Goal: Task Accomplishment & Management: Use online tool/utility

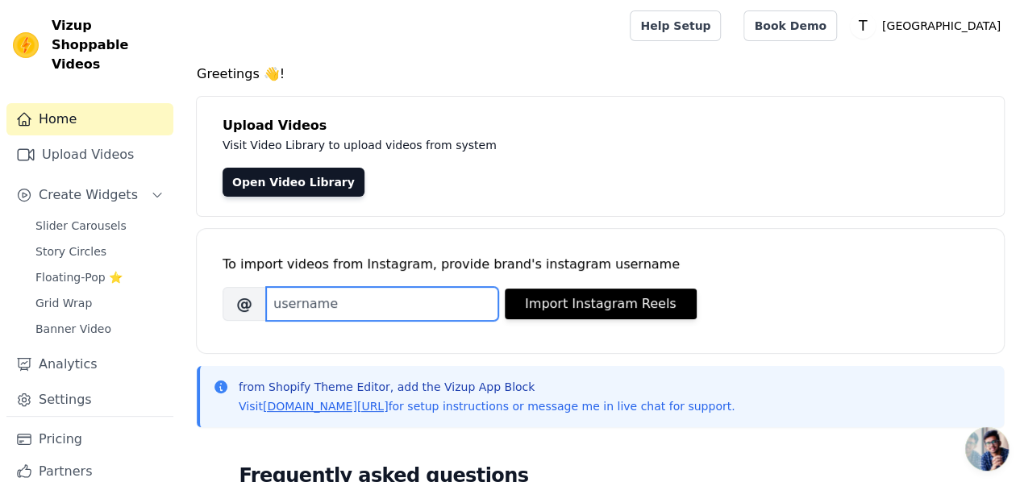
click at [431, 302] on input "Brand's Instagram Username" at bounding box center [382, 304] width 232 height 34
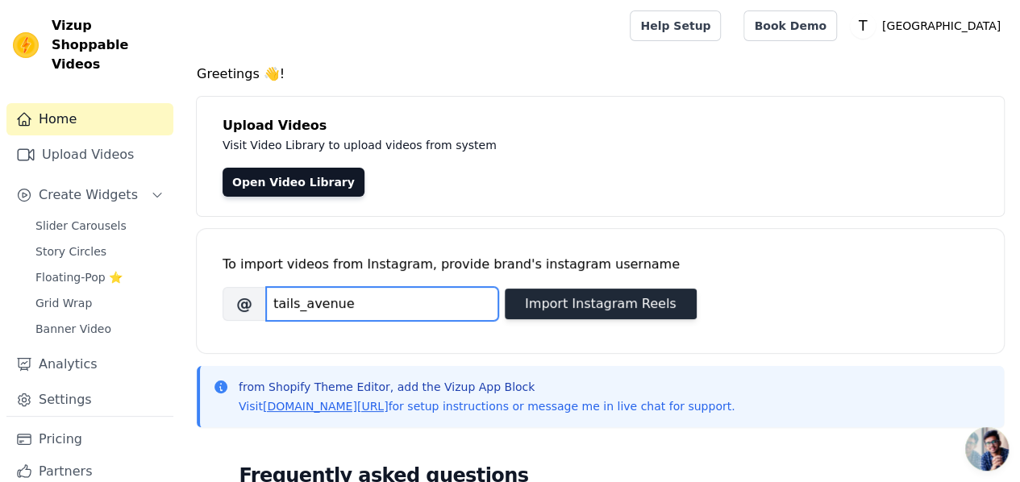
type input "tails_avenue"
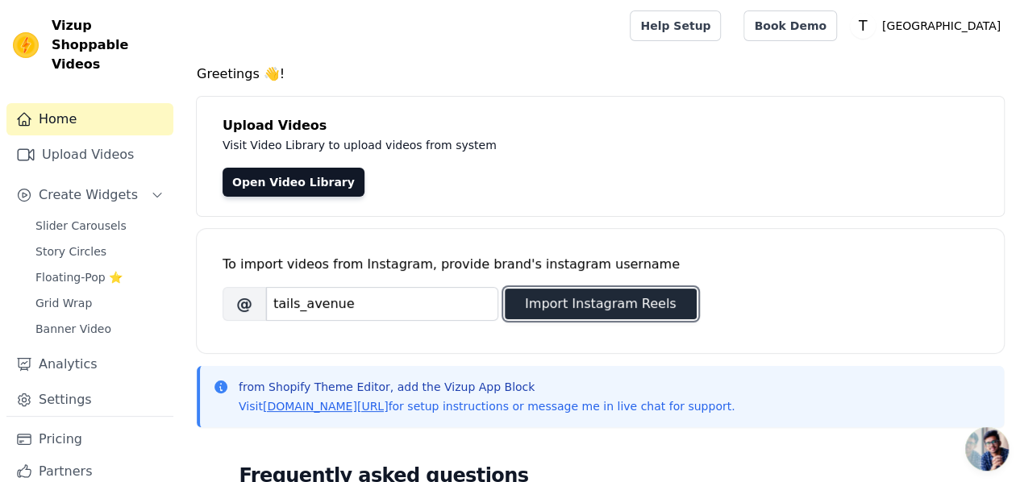
click at [551, 306] on button "Import Instagram Reels" at bounding box center [601, 304] width 192 height 31
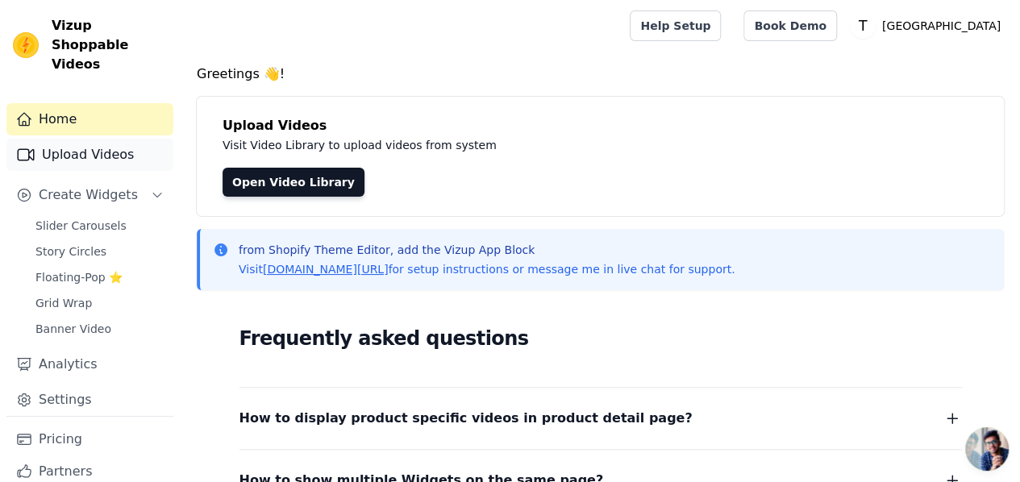
click at [49, 139] on link "Upload Videos" at bounding box center [89, 155] width 167 height 32
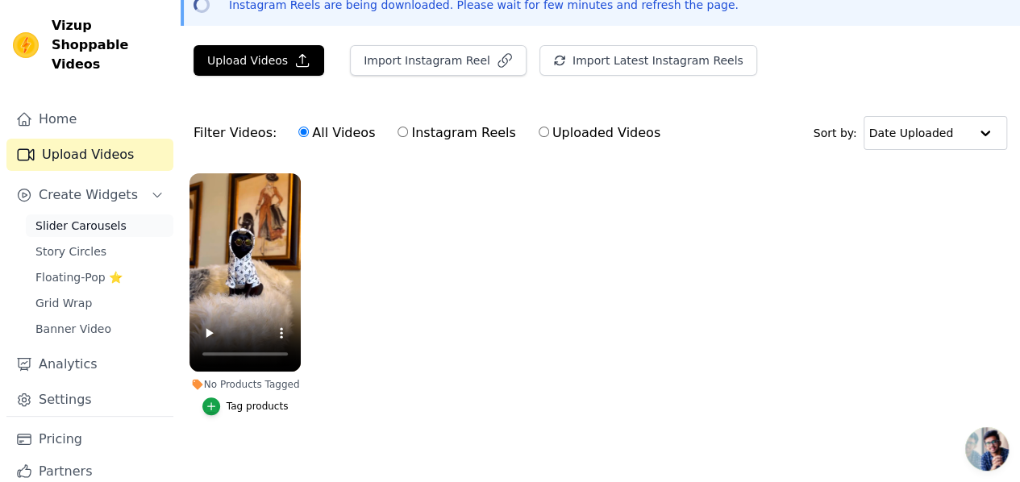
click at [85, 218] on span "Slider Carousels" at bounding box center [80, 226] width 91 height 16
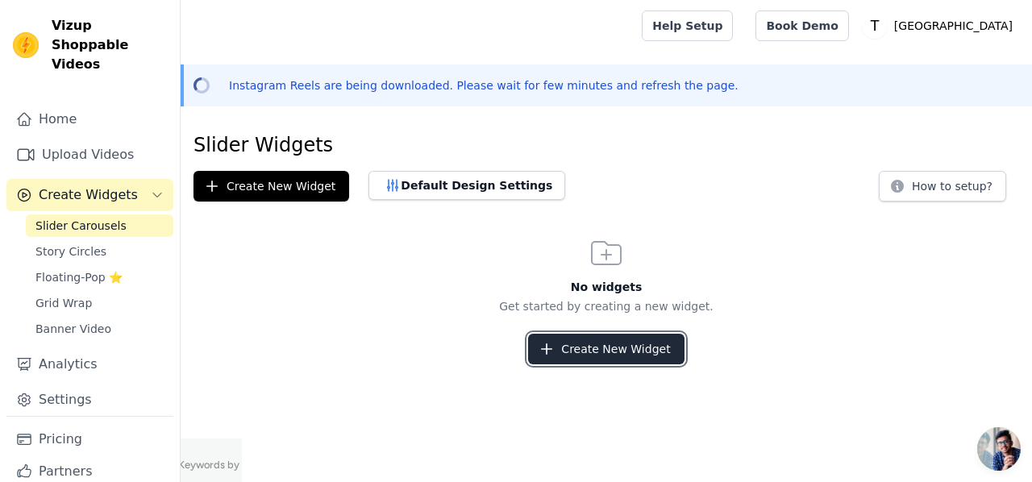
click at [628, 356] on button "Create New Widget" at bounding box center [606, 349] width 156 height 31
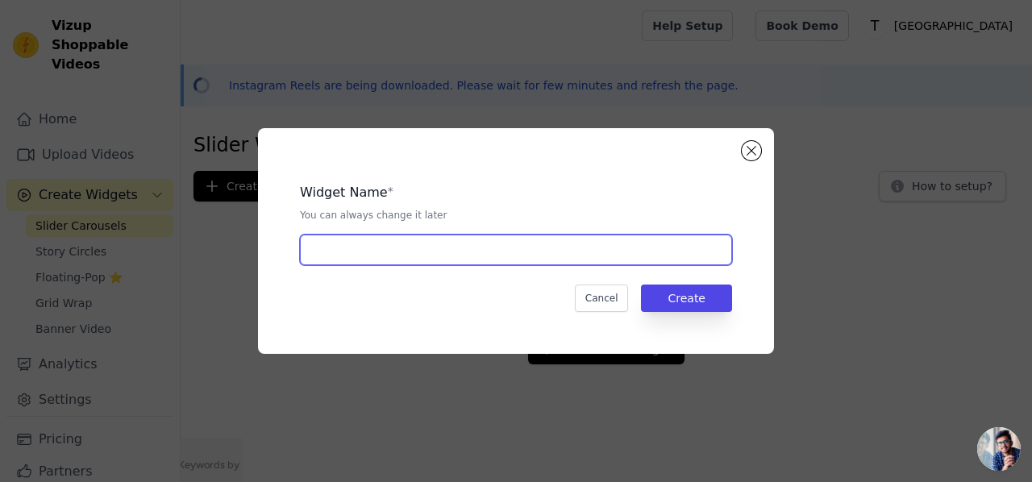
click at [437, 249] on input "text" at bounding box center [516, 250] width 432 height 31
type input "slider"
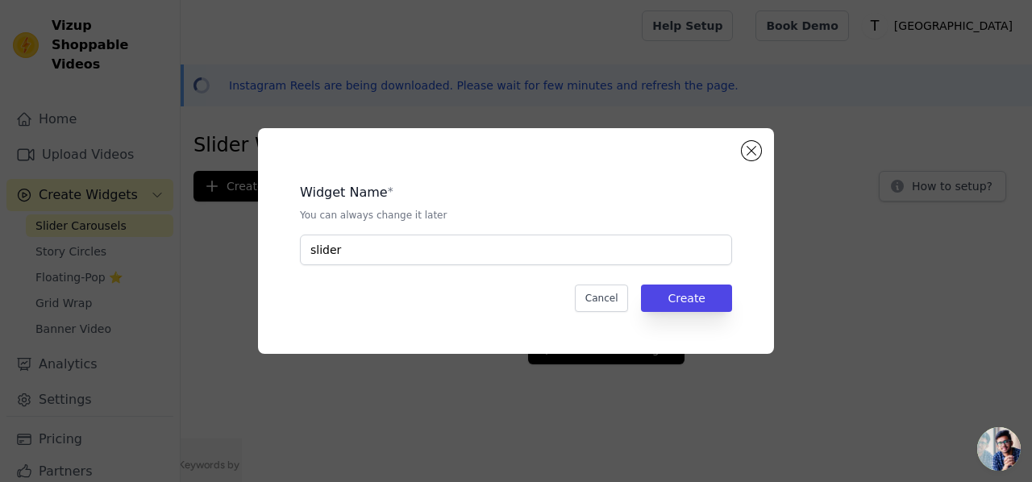
click at [675, 315] on div "Widget Name * You can always change it later slider Cancel Create" at bounding box center [516, 241] width 464 height 174
click at [674, 306] on button "Create" at bounding box center [686, 298] width 91 height 27
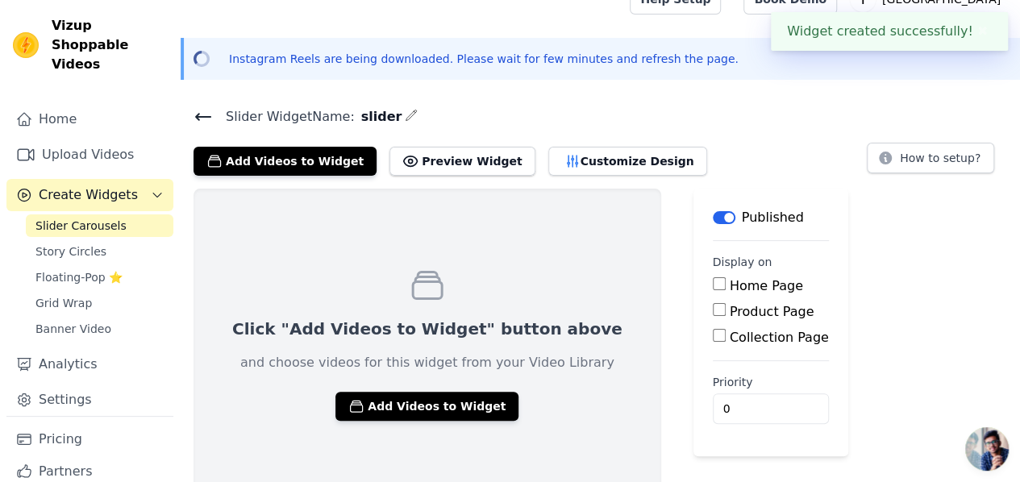
scroll to position [41, 0]
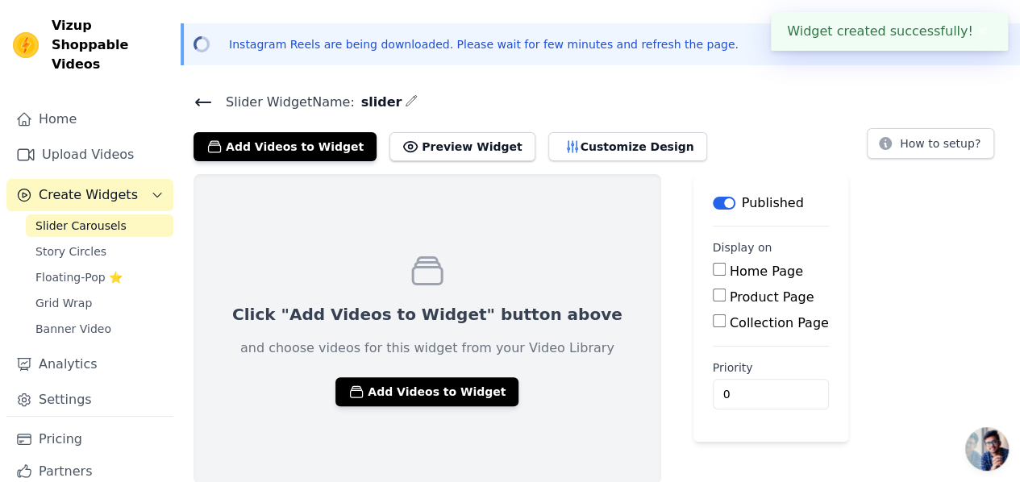
click at [713, 268] on input "Home Page" at bounding box center [719, 269] width 13 height 13
checkbox input "true"
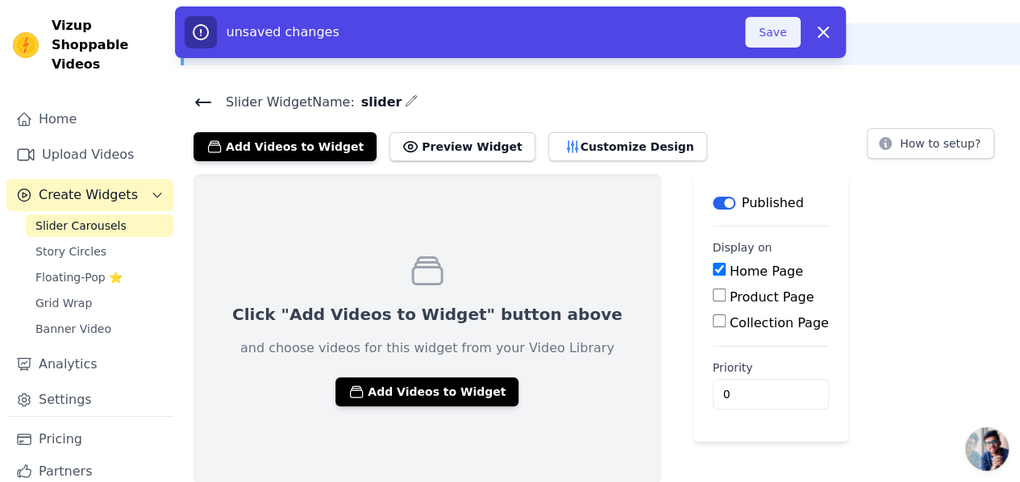
click at [778, 35] on button "Save" at bounding box center [772, 32] width 55 height 31
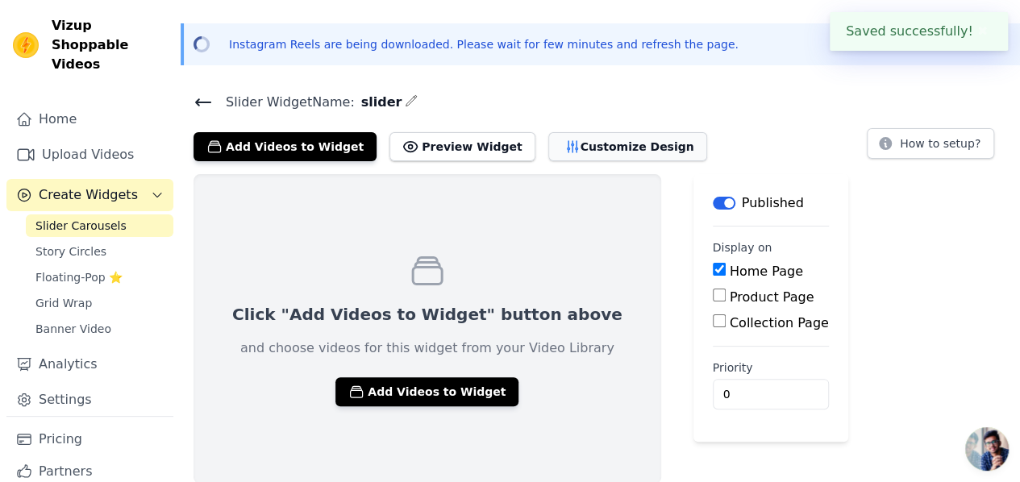
click at [557, 145] on button "Customize Design" at bounding box center [627, 146] width 159 height 29
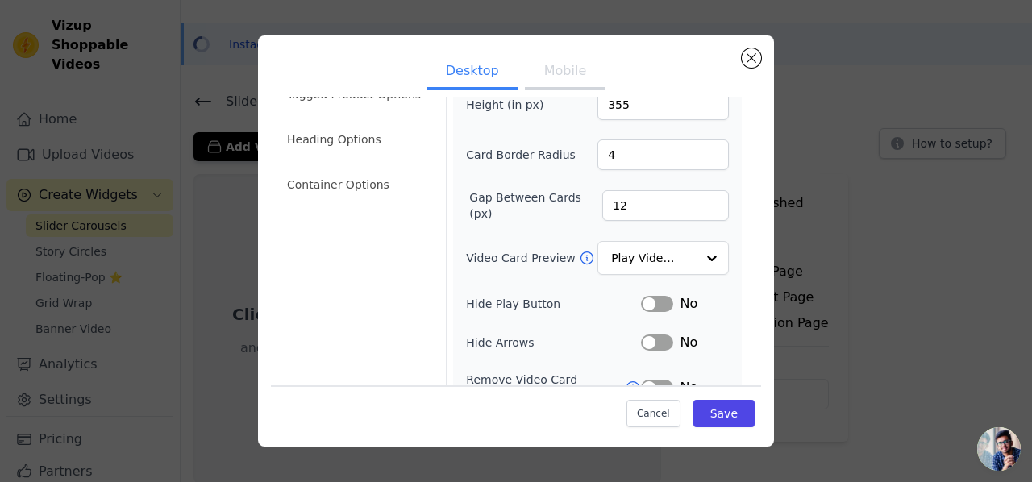
scroll to position [161, 0]
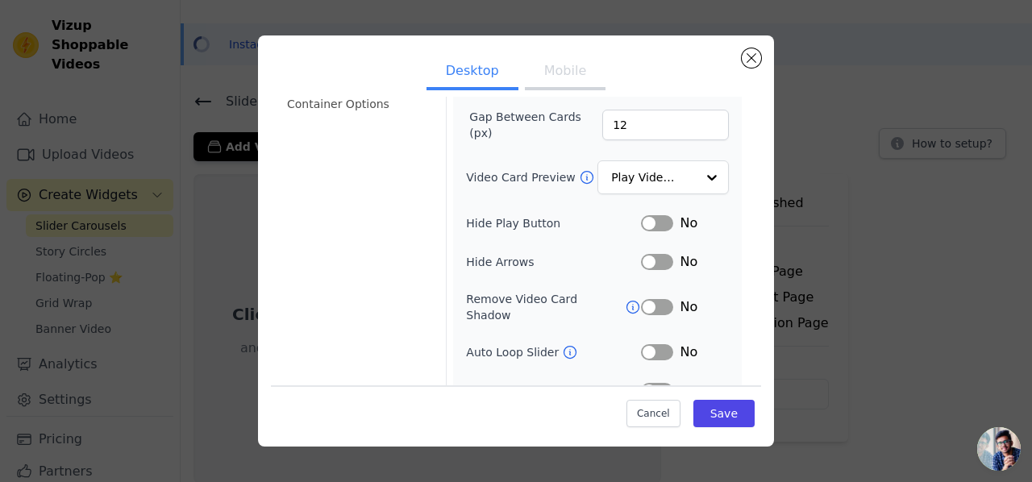
click at [741, 262] on div "Video Card Options Tagged Product Options Heading Options Container Options Wid…" at bounding box center [516, 196] width 490 height 514
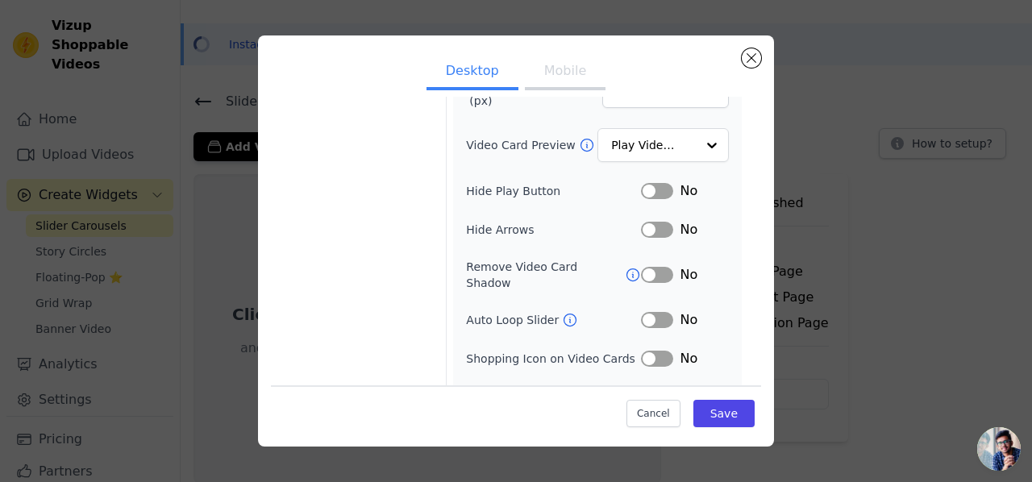
scroll to position [210, 0]
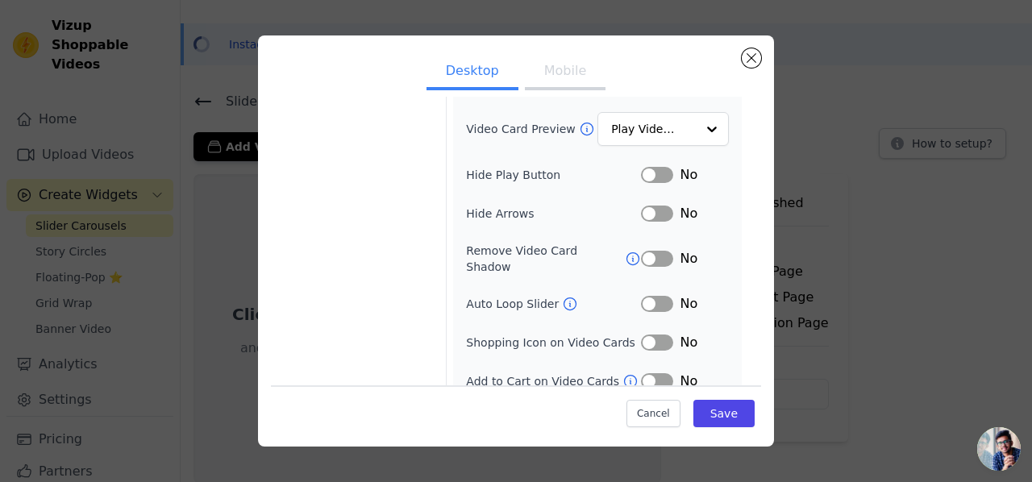
click at [658, 335] on button "Label" at bounding box center [657, 343] width 32 height 16
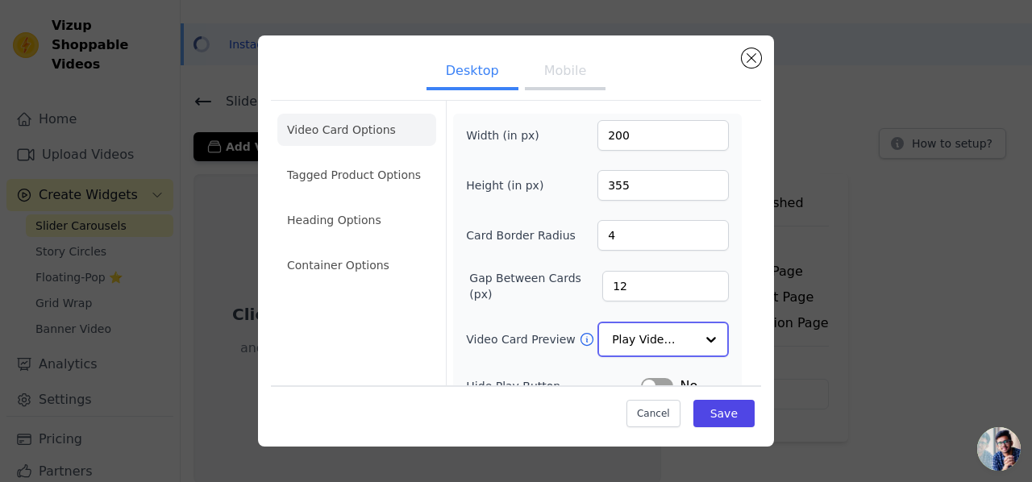
click at [695, 336] on div at bounding box center [711, 339] width 32 height 32
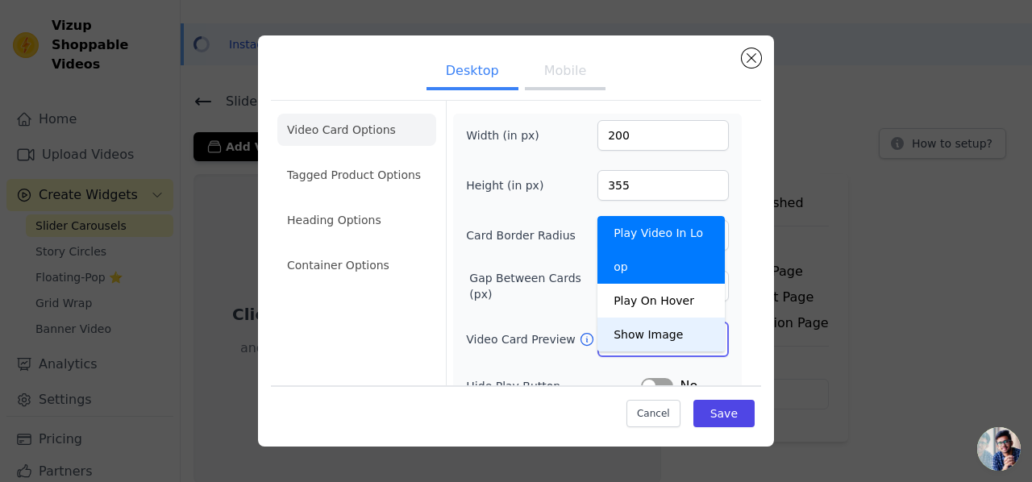
click at [676, 318] on div "Show Image" at bounding box center [660, 335] width 127 height 34
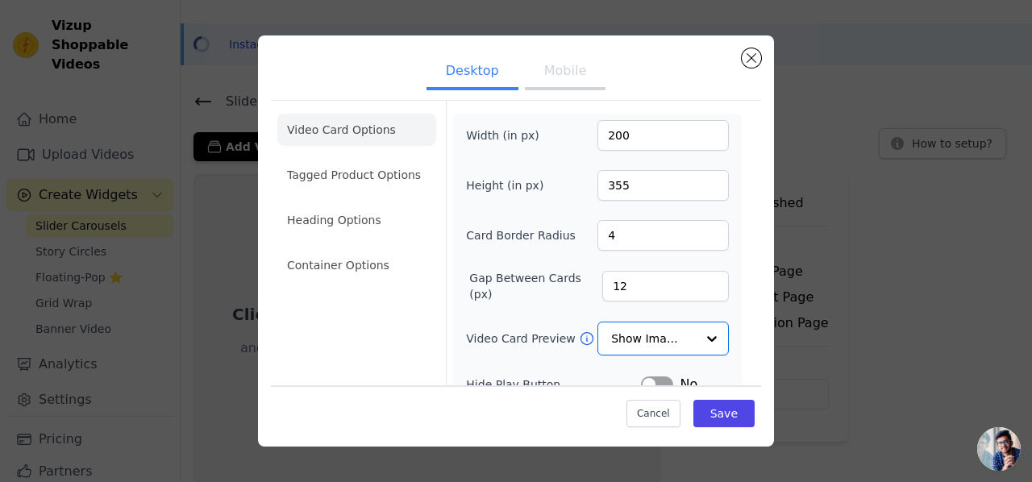
click at [530, 51] on ul "Desktop Mobile" at bounding box center [516, 72] width 490 height 48
click at [559, 73] on button "Mobile" at bounding box center [565, 72] width 81 height 35
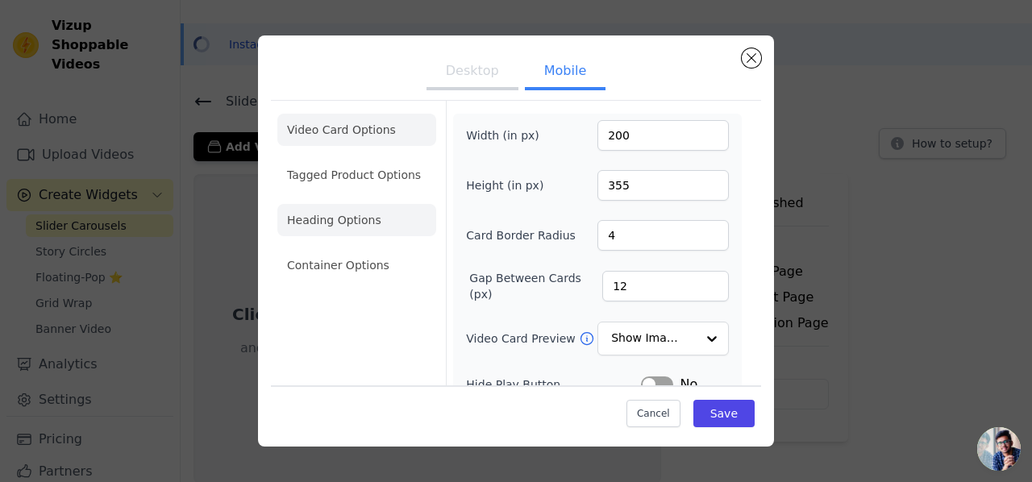
click at [331, 227] on li "Heading Options" at bounding box center [356, 220] width 159 height 32
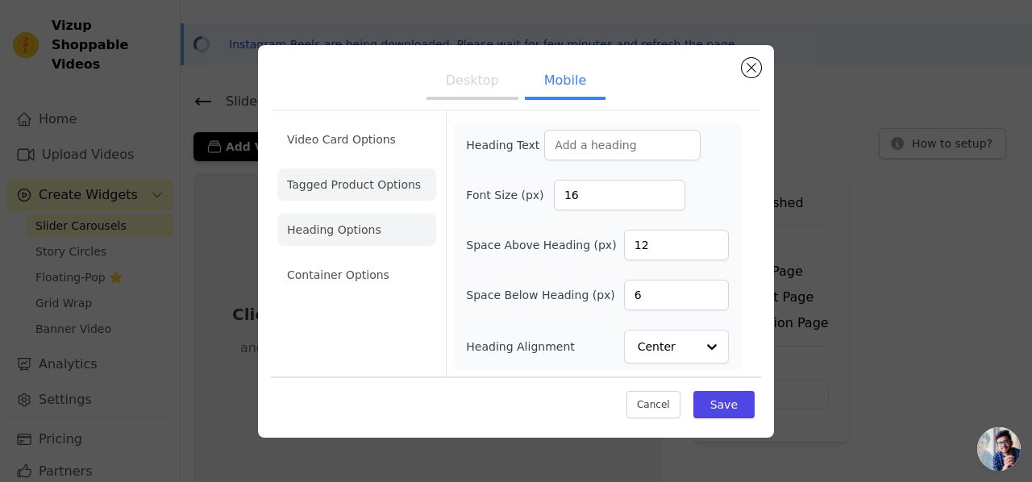
click at [375, 186] on li "Tagged Product Options" at bounding box center [356, 184] width 159 height 32
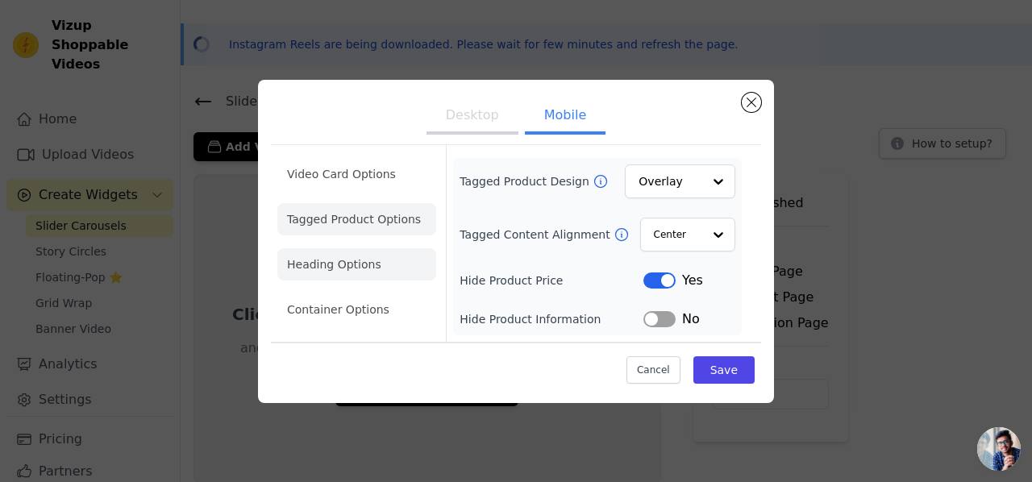
click at [368, 265] on li "Heading Options" at bounding box center [356, 264] width 159 height 32
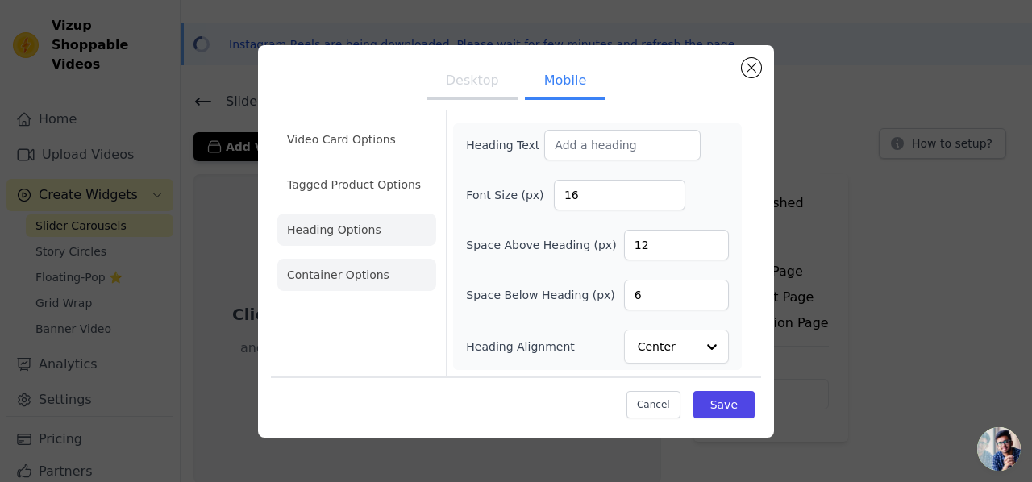
click at [359, 289] on li "Container Options" at bounding box center [356, 275] width 159 height 32
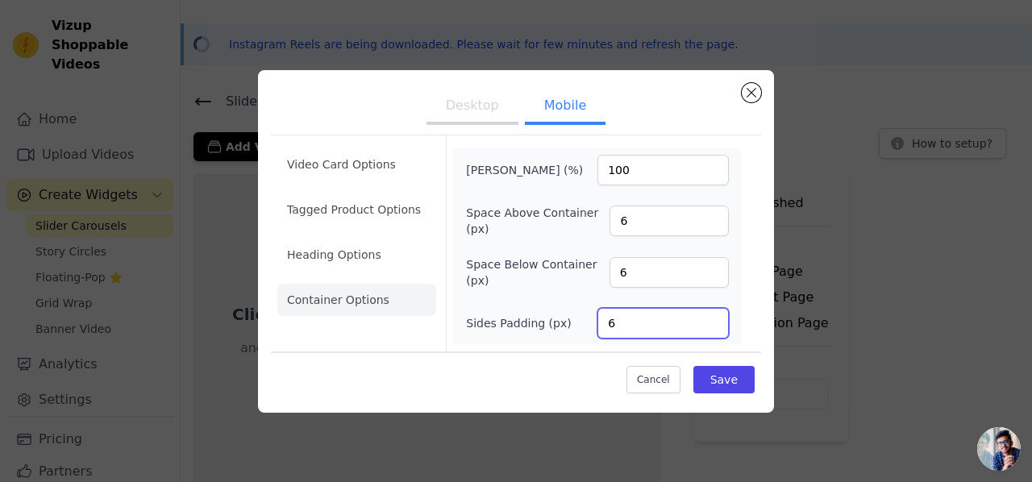
click at [618, 325] on input "6" at bounding box center [662, 323] width 131 height 31
click at [740, 381] on button "Save" at bounding box center [723, 379] width 61 height 27
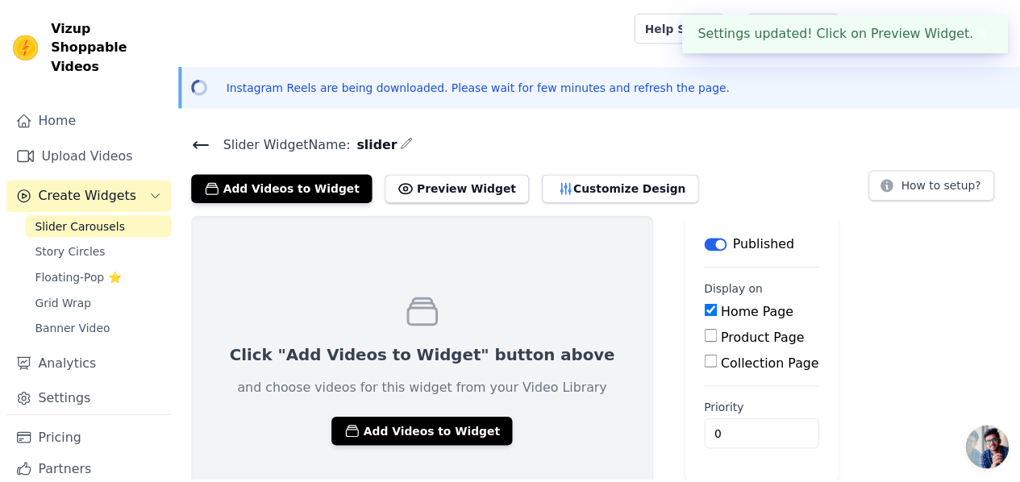
scroll to position [41, 0]
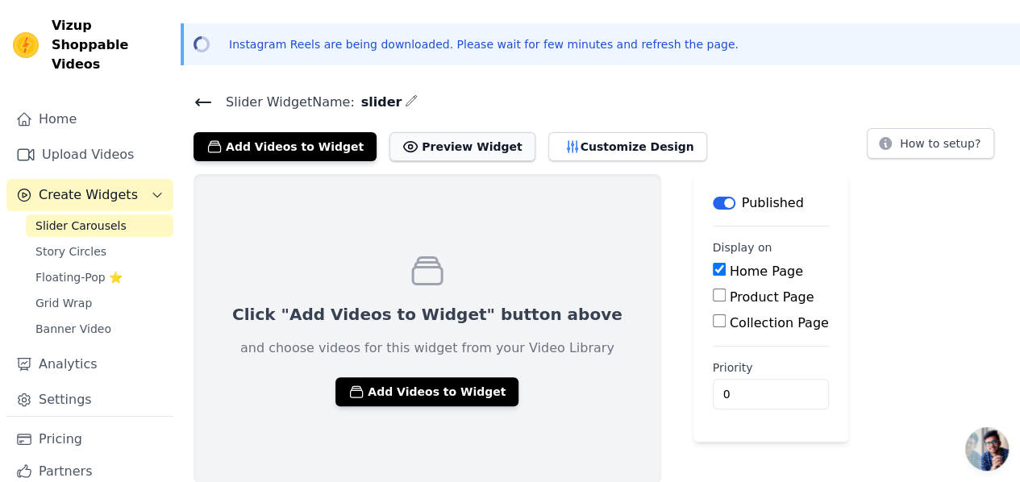
click at [472, 146] on button "Preview Widget" at bounding box center [461, 146] width 145 height 29
click at [75, 295] on span "Grid Wrap" at bounding box center [63, 303] width 56 height 16
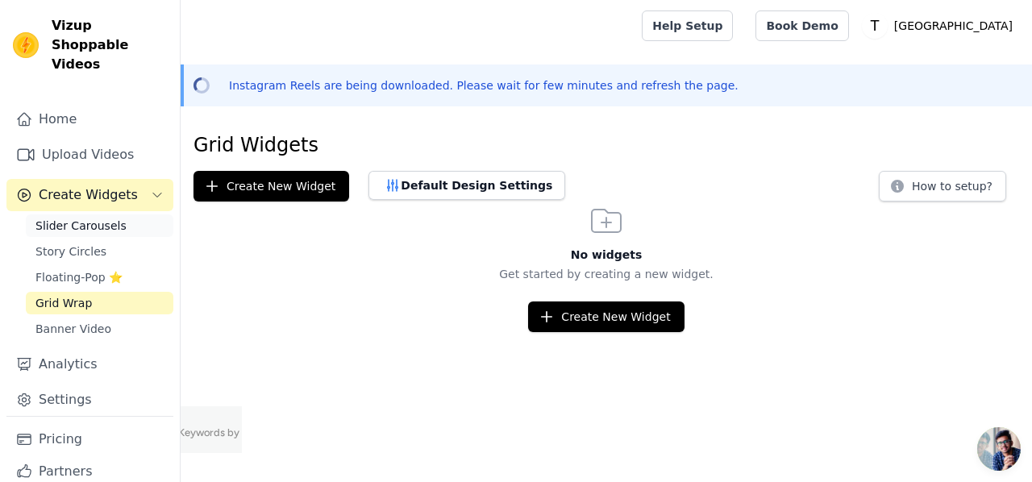
click at [74, 218] on span "Slider Carousels" at bounding box center [80, 226] width 91 height 16
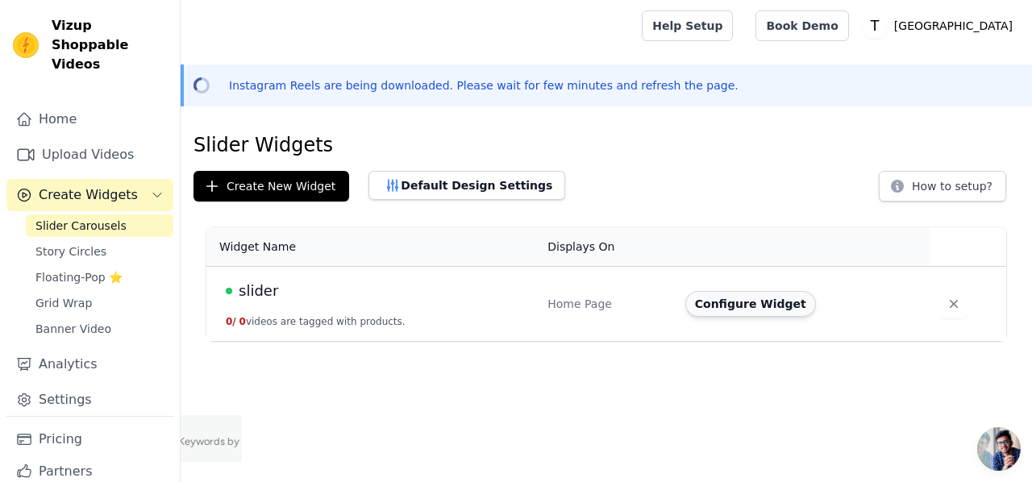
click at [732, 301] on button "Configure Widget" at bounding box center [750, 304] width 131 height 26
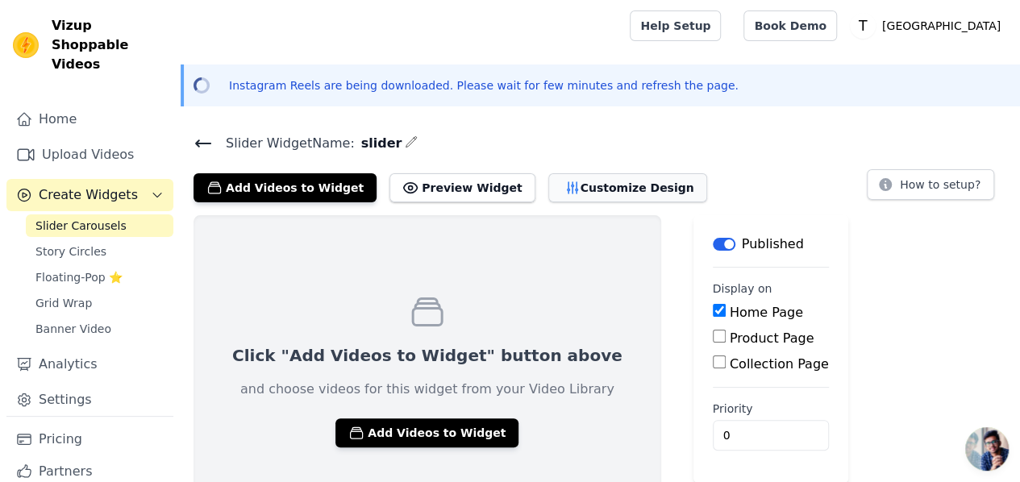
click at [554, 190] on button "Customize Design" at bounding box center [627, 187] width 159 height 29
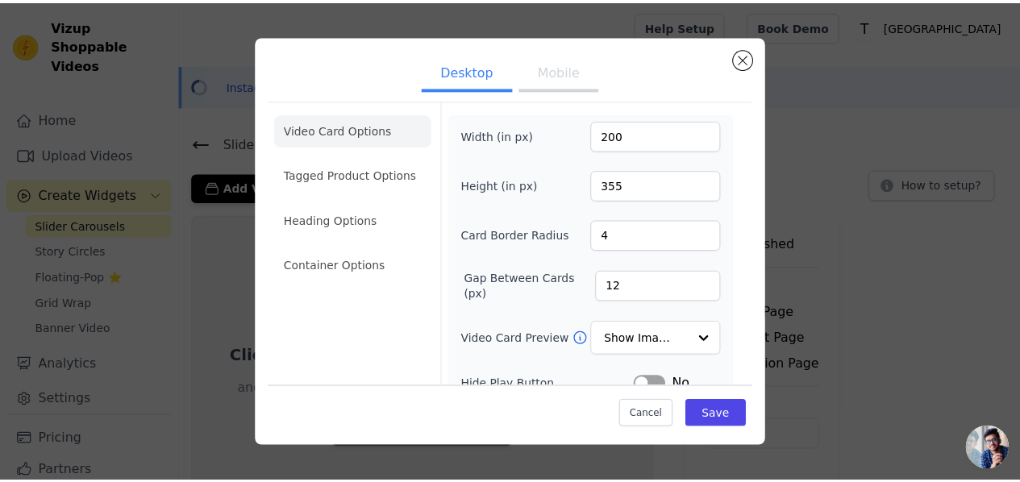
scroll to position [81, 0]
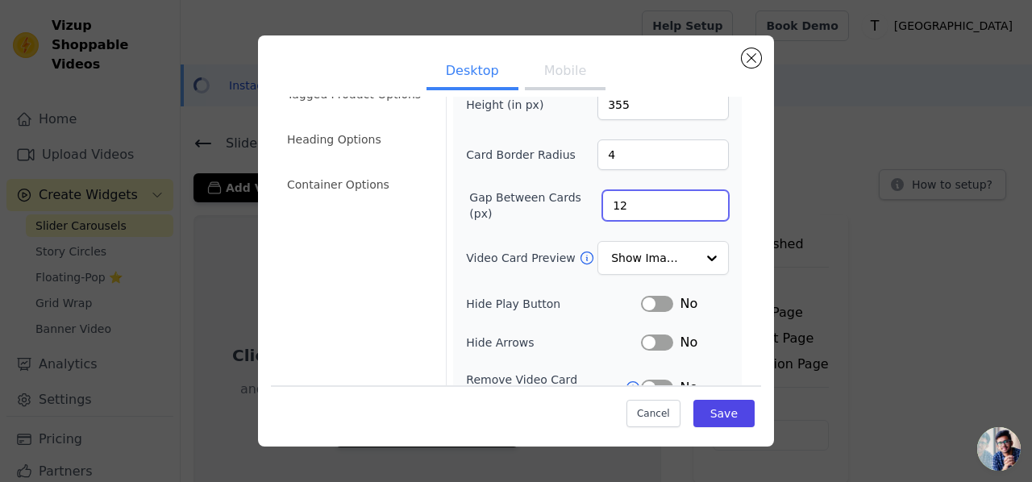
click at [648, 210] on input "12" at bounding box center [665, 205] width 127 height 31
click at [648, 209] on input "12" at bounding box center [665, 205] width 127 height 31
type input "-5"
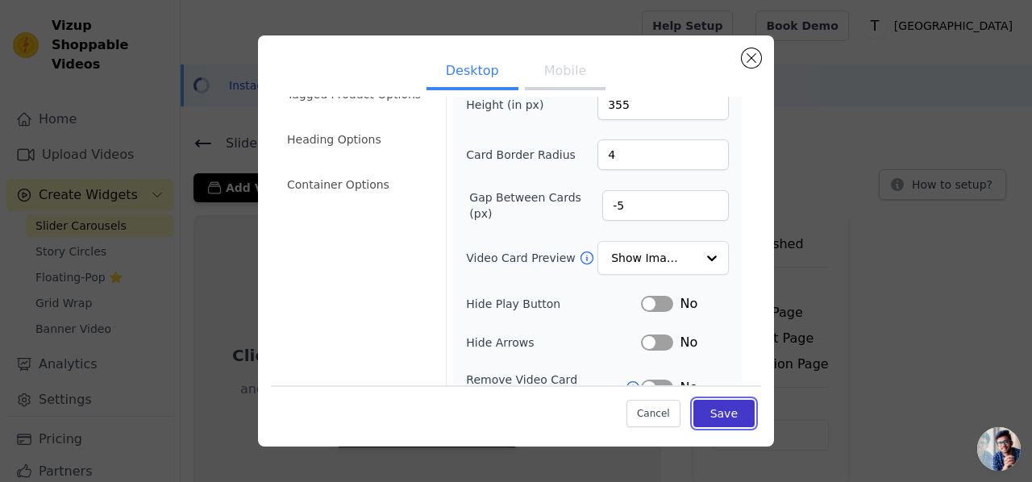
click at [727, 407] on button "Save" at bounding box center [723, 413] width 61 height 27
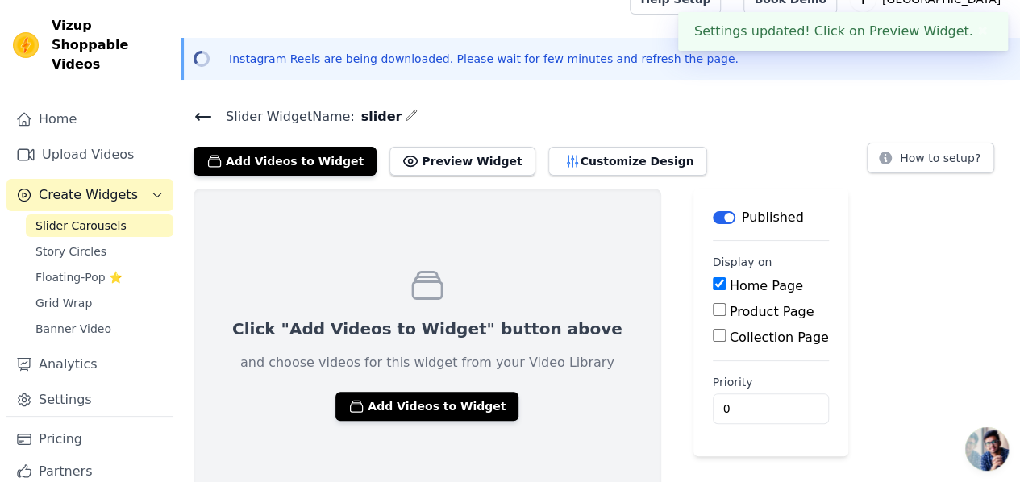
scroll to position [41, 0]
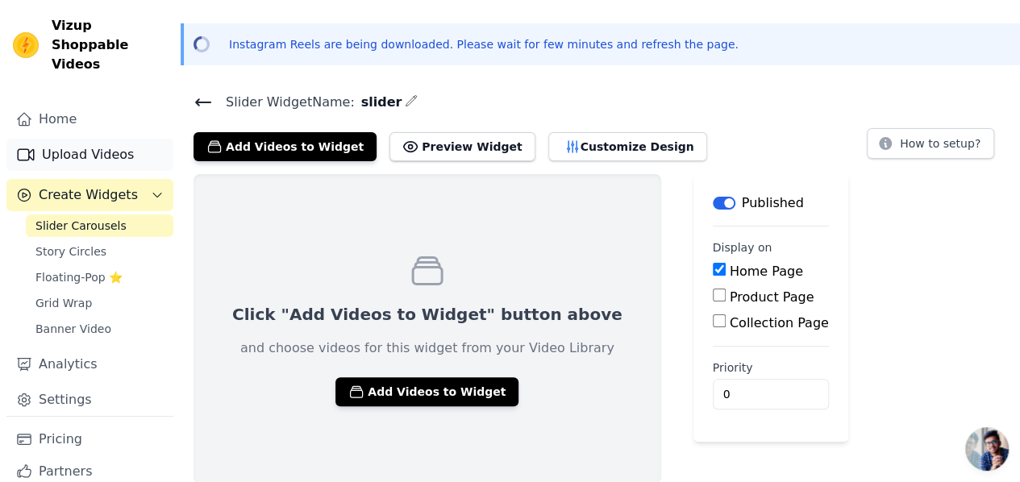
click at [81, 141] on link "Upload Videos" at bounding box center [89, 155] width 167 height 32
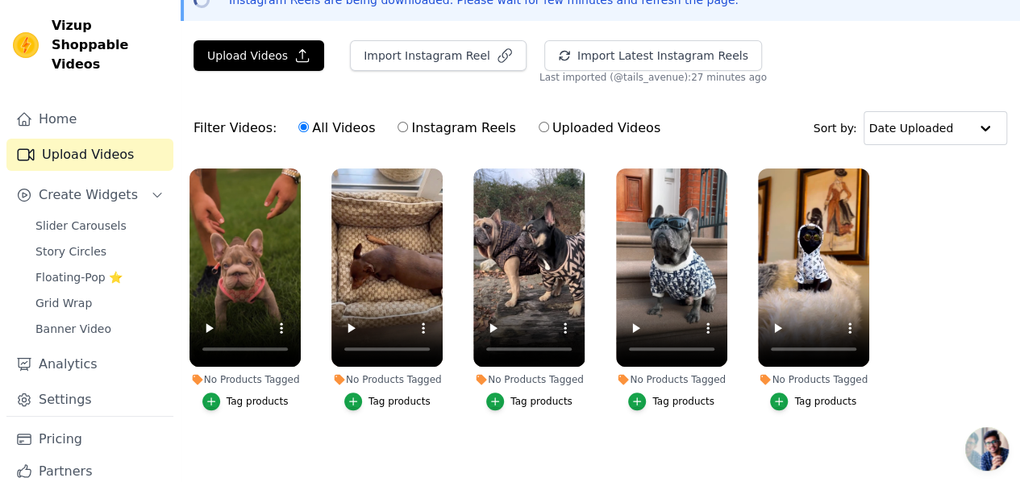
scroll to position [90, 0]
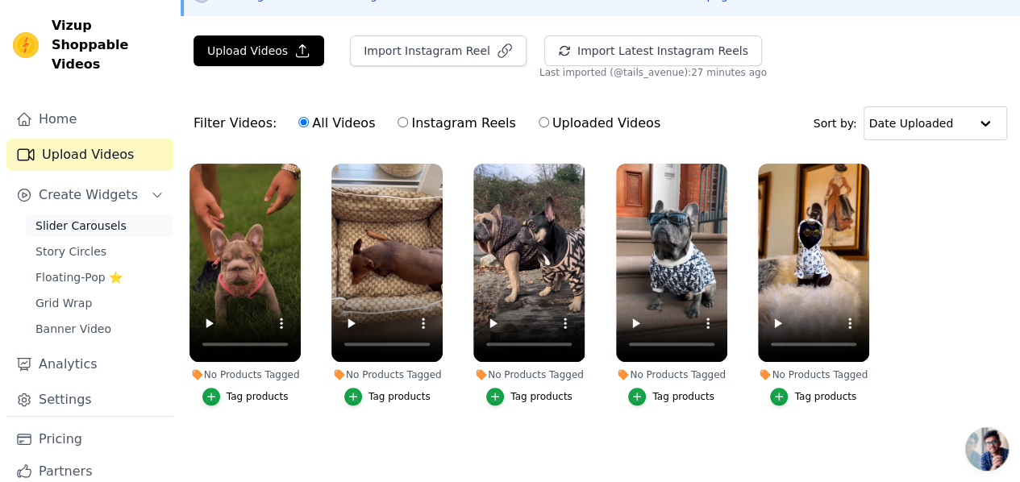
click at [81, 215] on link "Slider Carousels" at bounding box center [100, 225] width 148 height 23
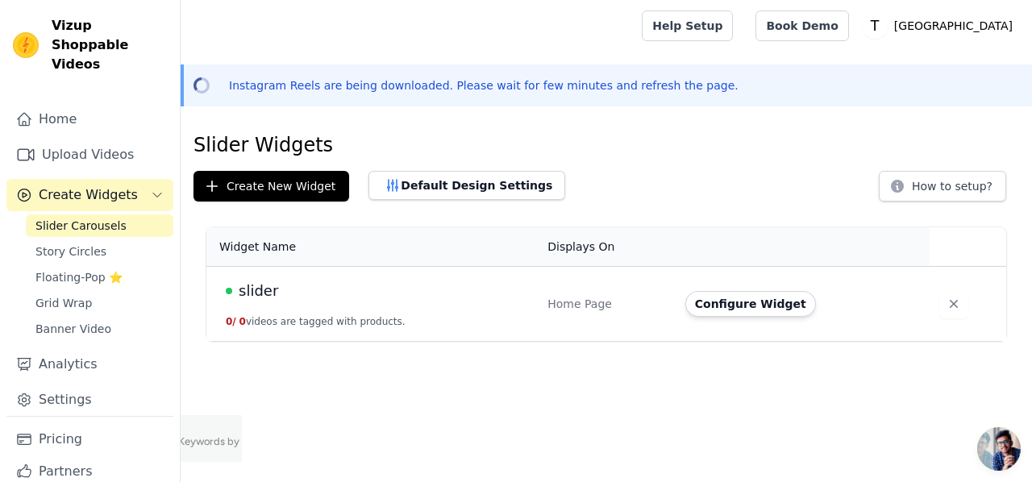
click at [276, 304] on td "slider 0 / 0 videos are tagged with products." at bounding box center [371, 304] width 331 height 75
click at [747, 302] on button "Configure Widget" at bounding box center [750, 304] width 131 height 26
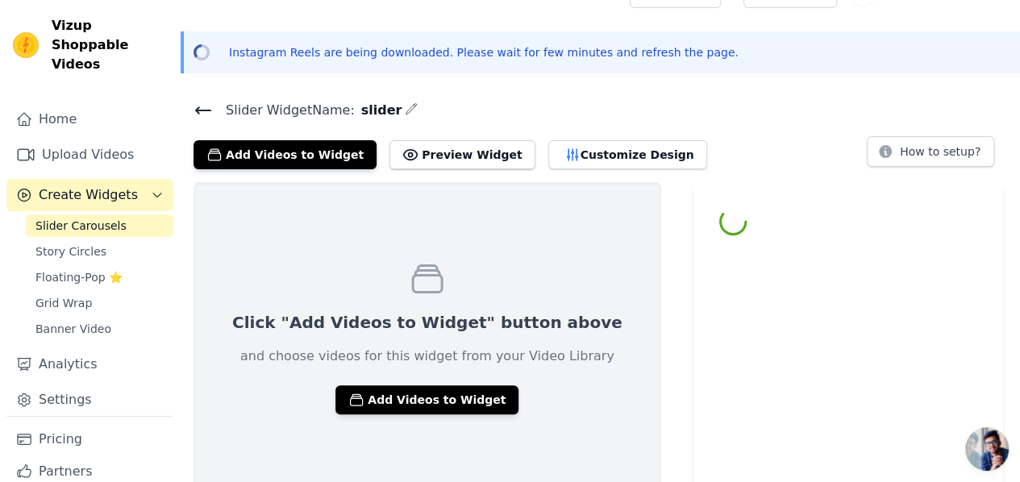
scroll to position [41, 0]
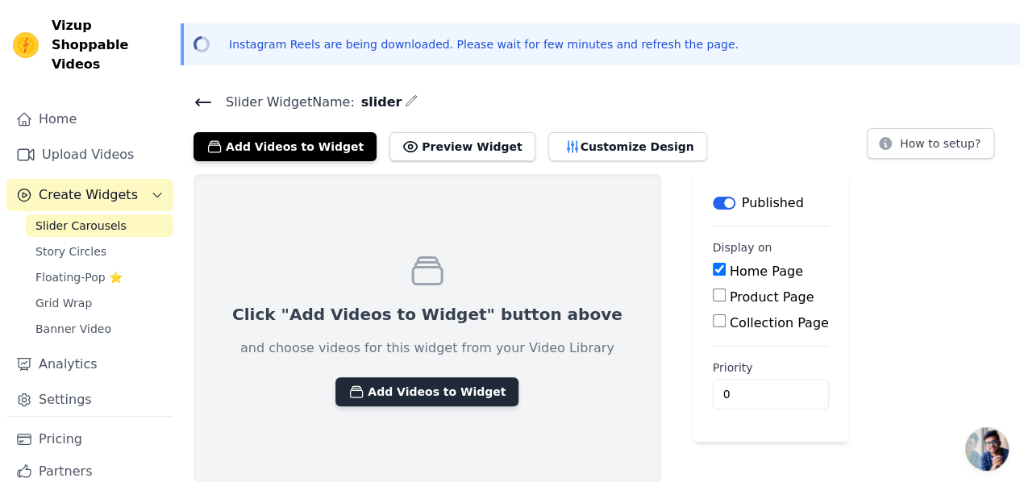
click at [432, 388] on button "Add Videos to Widget" at bounding box center [426, 391] width 183 height 29
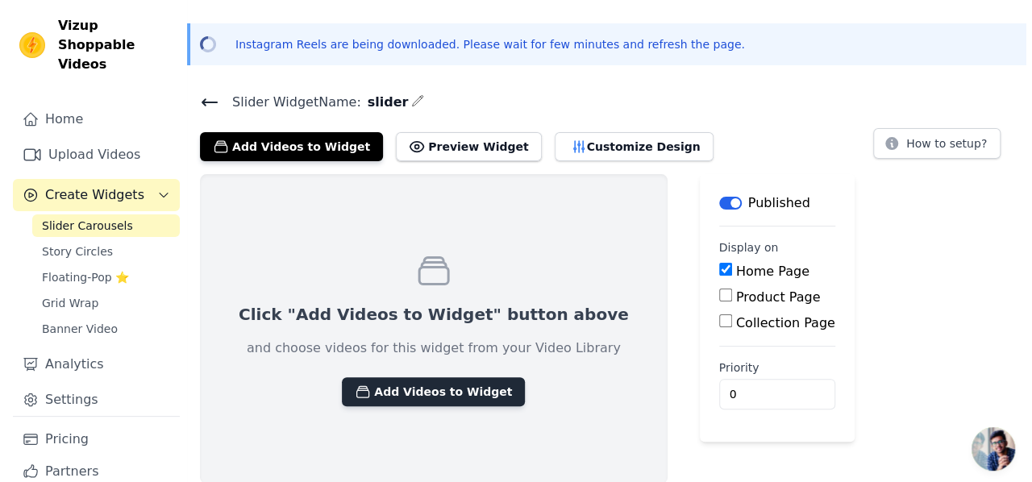
scroll to position [0, 0]
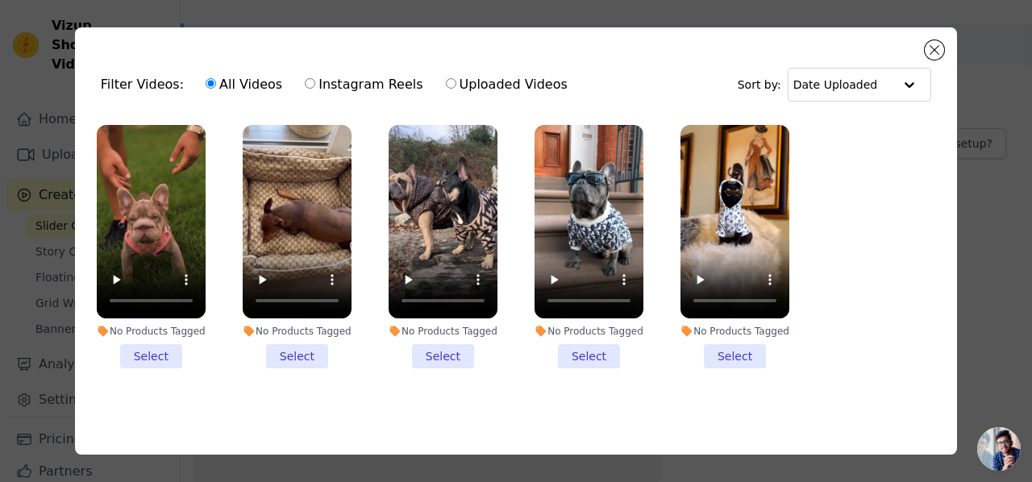
click at [158, 352] on li "No Products Tagged Select" at bounding box center [151, 246] width 109 height 243
click at [0, 0] on input "No Products Tagged Select" at bounding box center [0, 0] width 0 height 0
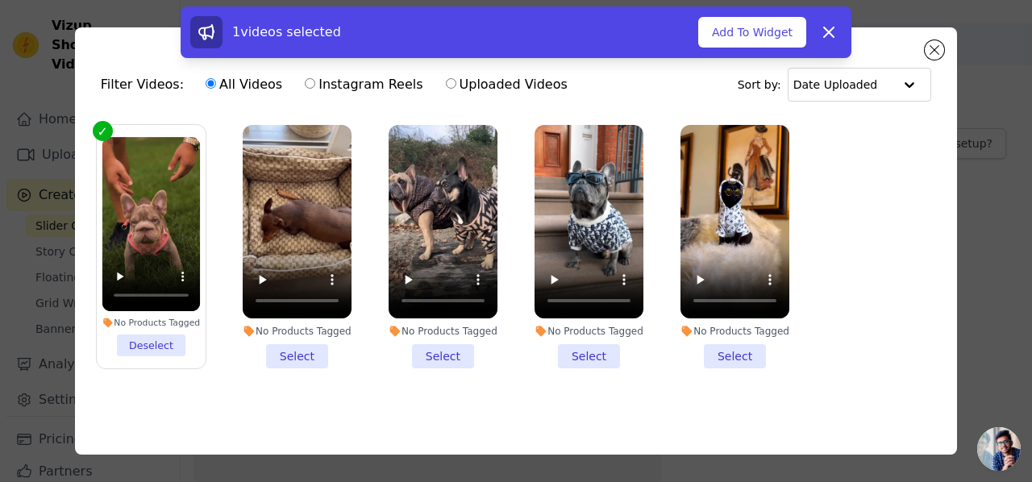
click at [293, 351] on li "No Products Tagged Select" at bounding box center [297, 246] width 109 height 243
click at [0, 0] on input "No Products Tagged Select" at bounding box center [0, 0] width 0 height 0
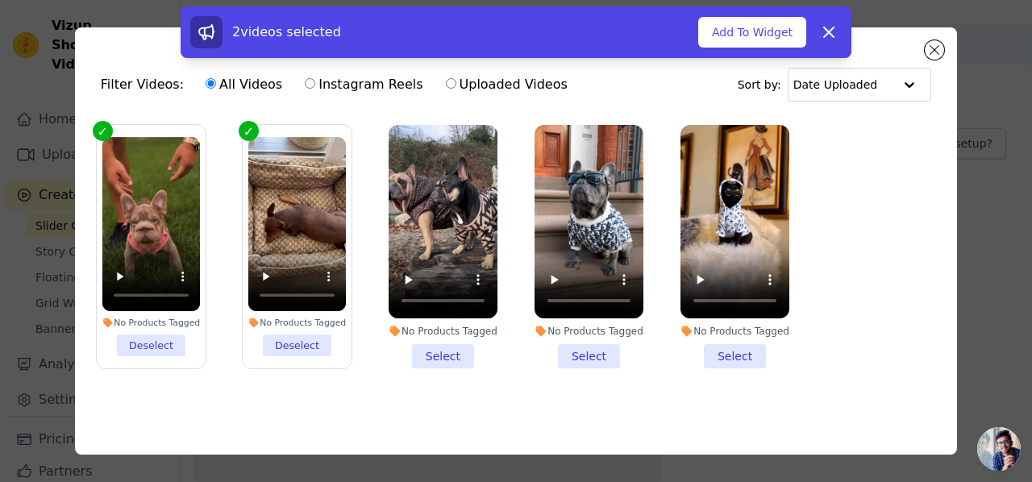
click at [418, 363] on label "No Products Tagged Select" at bounding box center [443, 246] width 110 height 245
click at [0, 0] on input "No Products Tagged Select" at bounding box center [0, 0] width 0 height 0
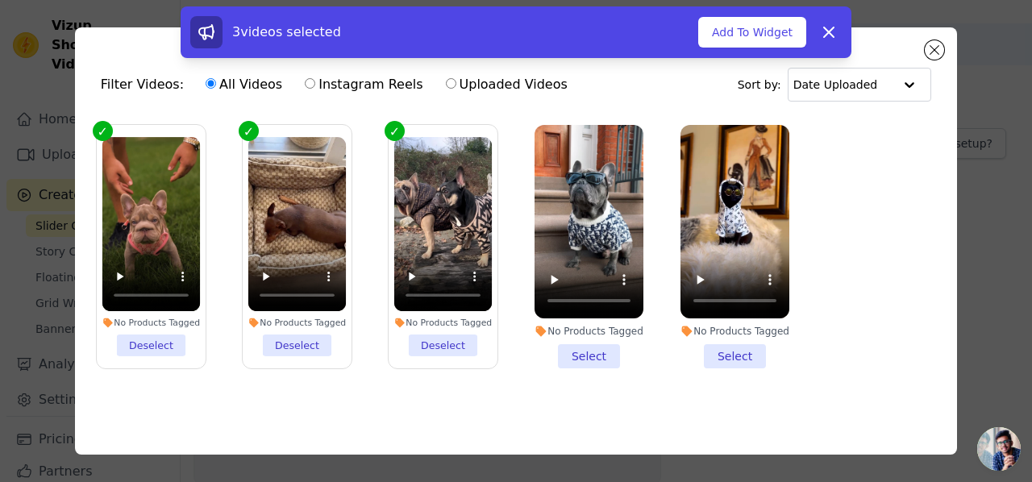
drag, startPoint x: 584, startPoint y: 350, endPoint x: 622, endPoint y: 351, distance: 37.9
click at [583, 351] on li "No Products Tagged Select" at bounding box center [589, 246] width 109 height 243
click at [0, 0] on input "No Products Tagged Select" at bounding box center [0, 0] width 0 height 0
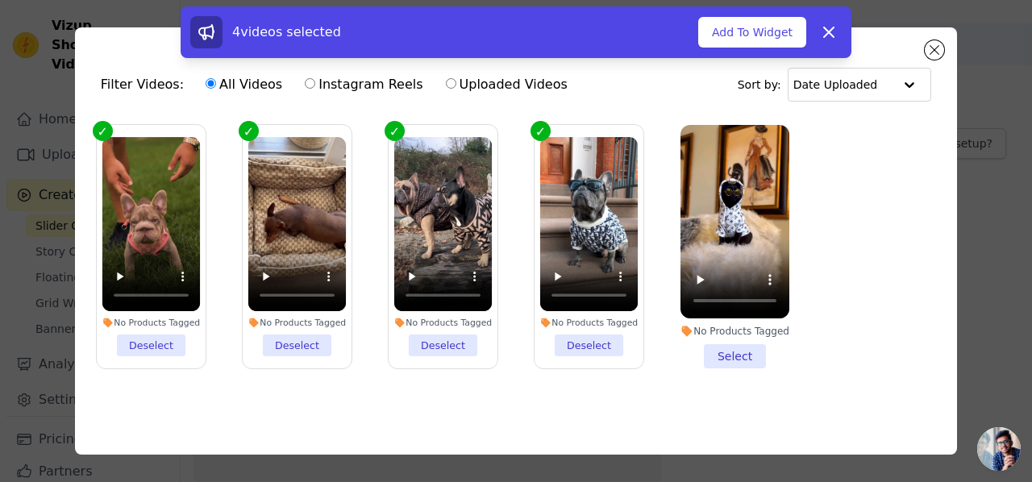
click at [721, 354] on li "No Products Tagged Select" at bounding box center [734, 246] width 109 height 243
click at [0, 0] on input "No Products Tagged Select" at bounding box center [0, 0] width 0 height 0
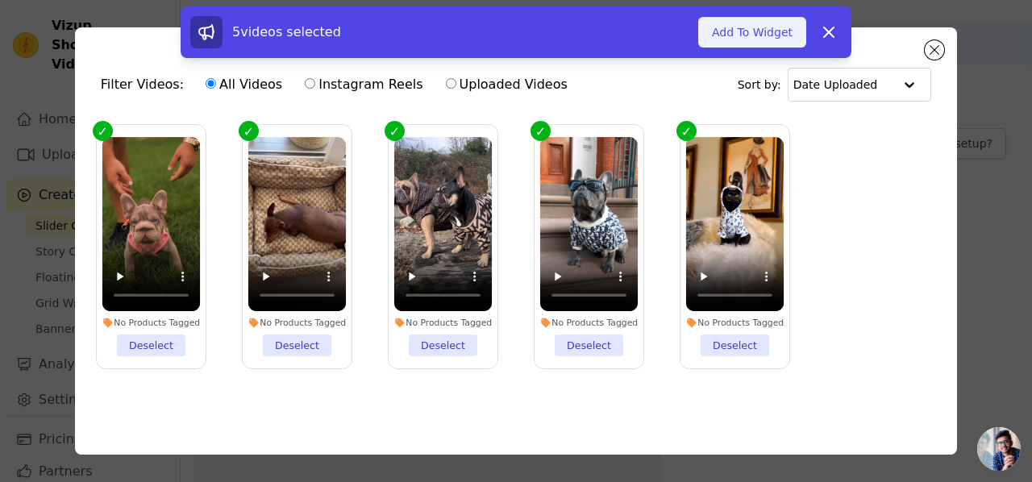
click at [776, 34] on button "Add To Widget" at bounding box center [752, 32] width 108 height 31
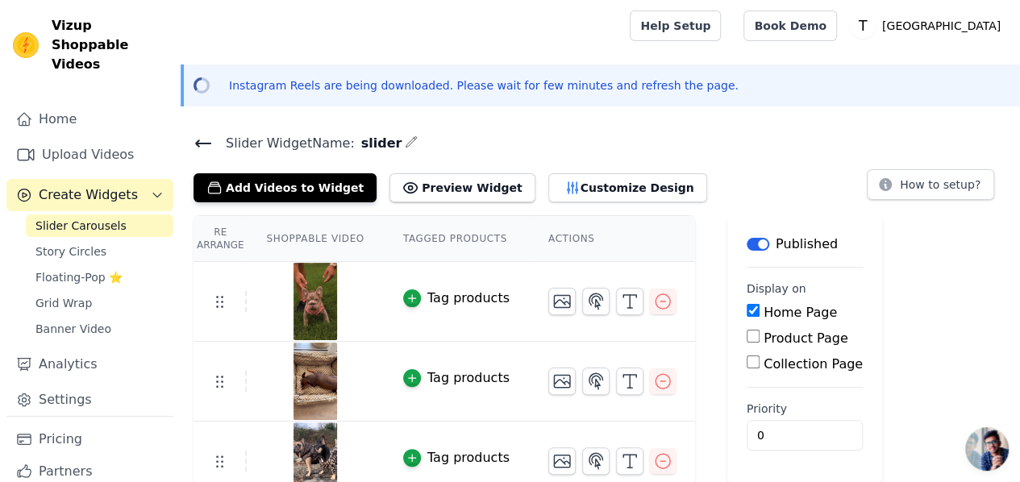
click at [102, 218] on span "Slider Carousels" at bounding box center [80, 226] width 91 height 16
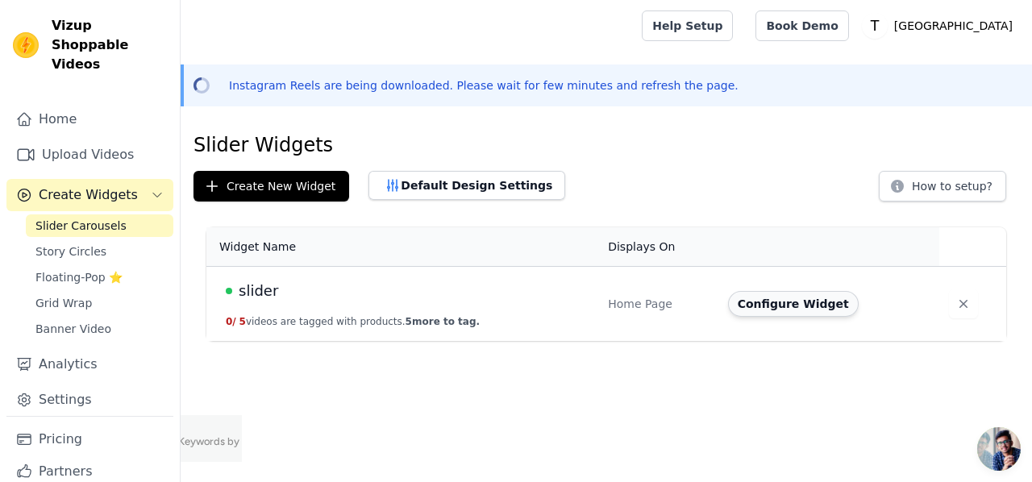
click at [747, 305] on button "Configure Widget" at bounding box center [793, 304] width 131 height 26
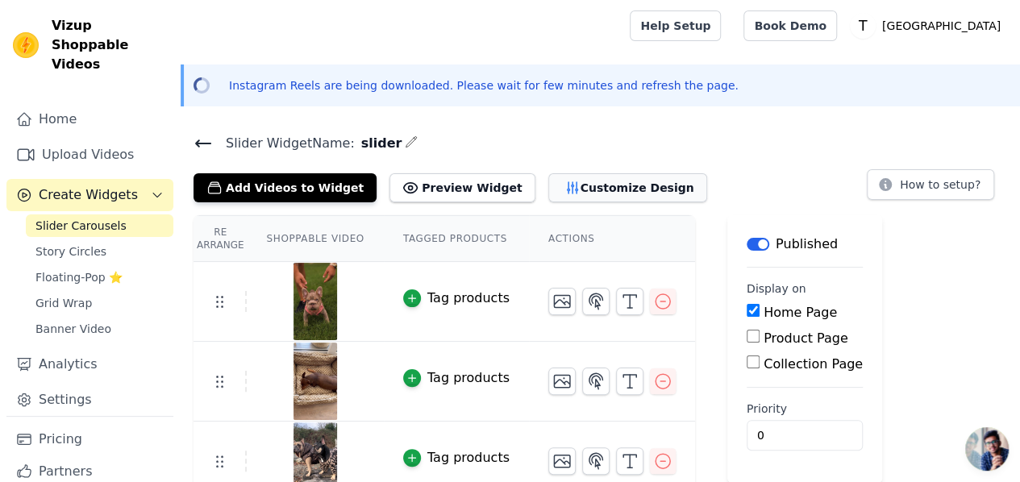
click at [598, 191] on button "Customize Design" at bounding box center [627, 187] width 159 height 29
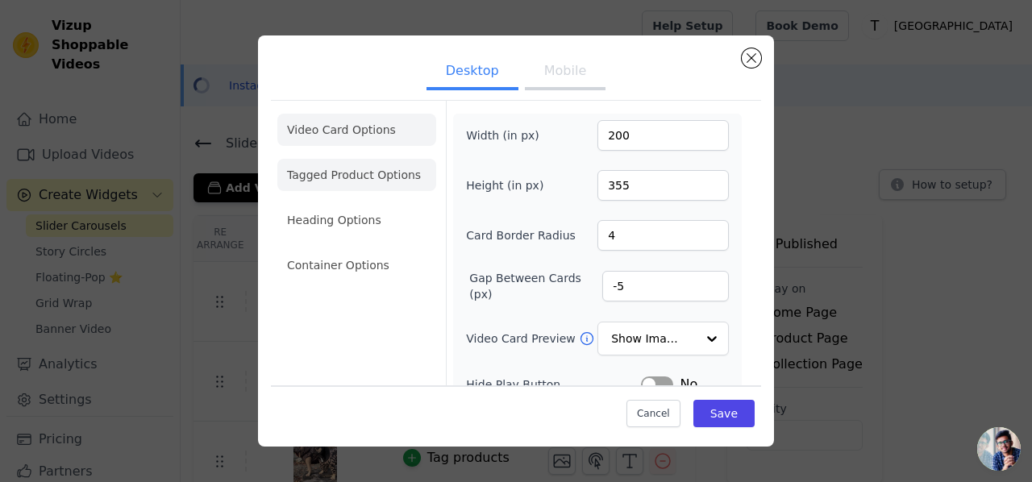
click at [347, 177] on li "Tagged Product Options" at bounding box center [356, 175] width 159 height 32
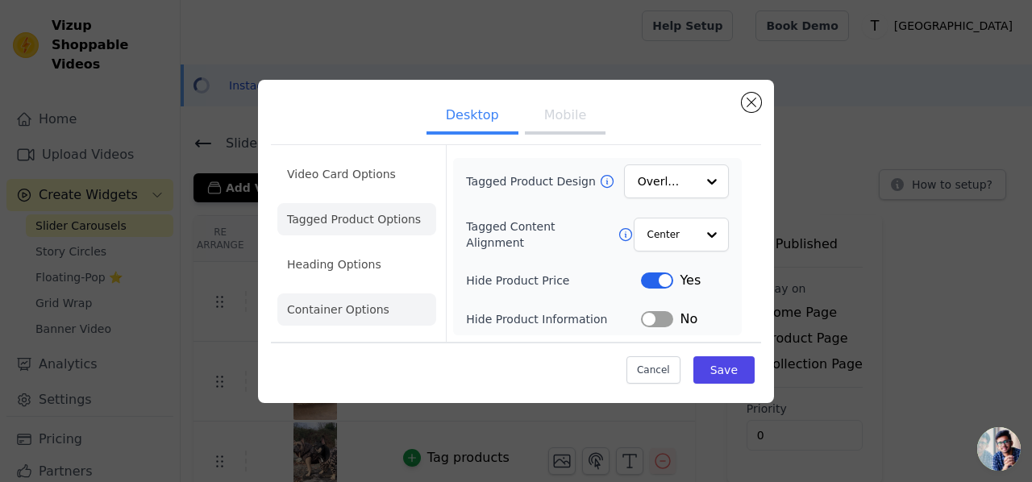
click at [321, 312] on li "Container Options" at bounding box center [356, 309] width 159 height 32
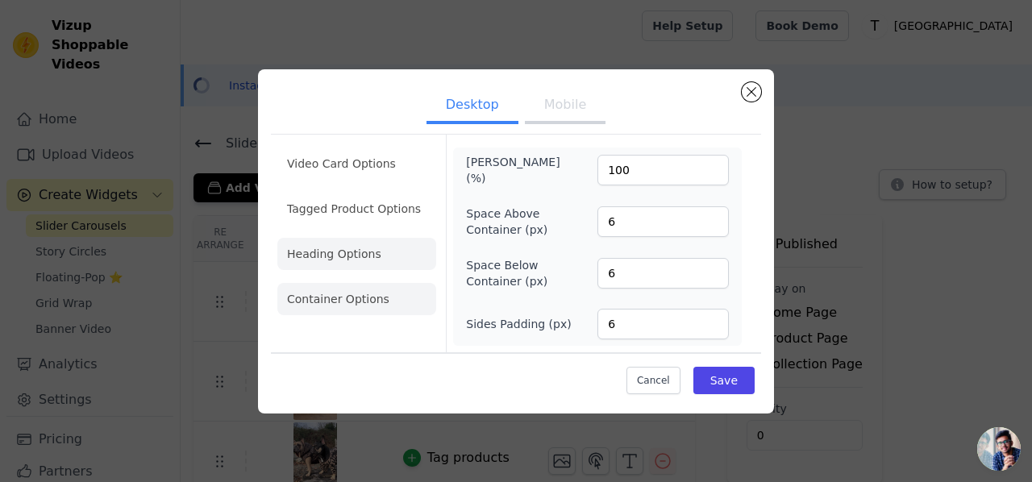
click at [347, 266] on li "Heading Options" at bounding box center [356, 254] width 159 height 32
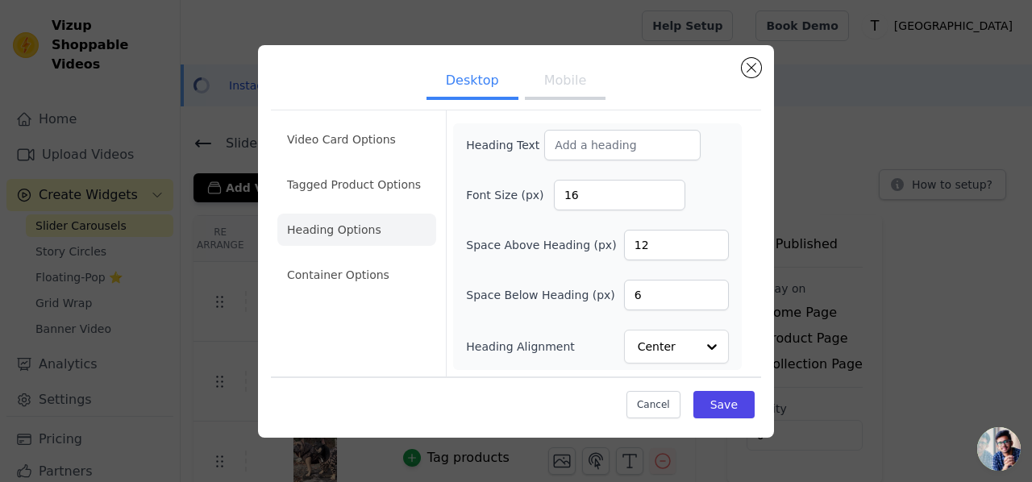
click at [565, 70] on button "Mobile" at bounding box center [565, 81] width 81 height 35
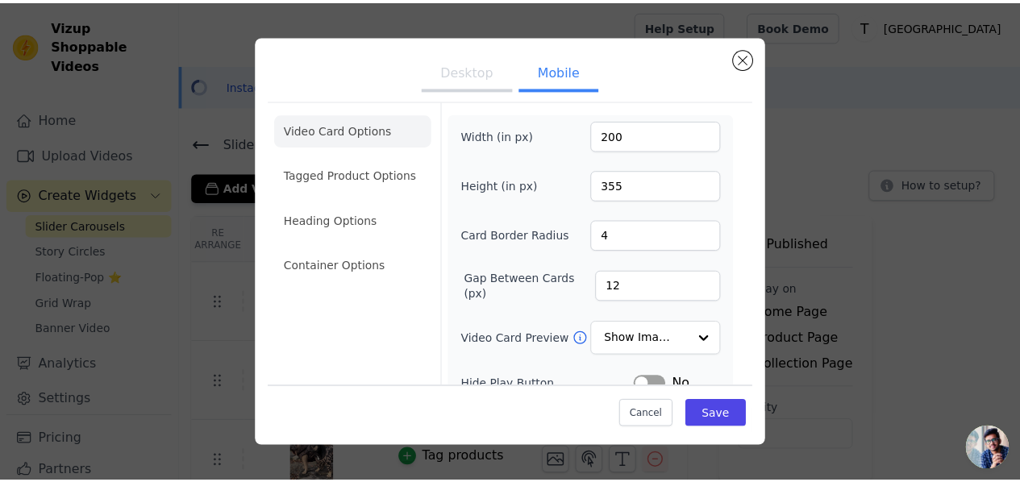
scroll to position [248, 0]
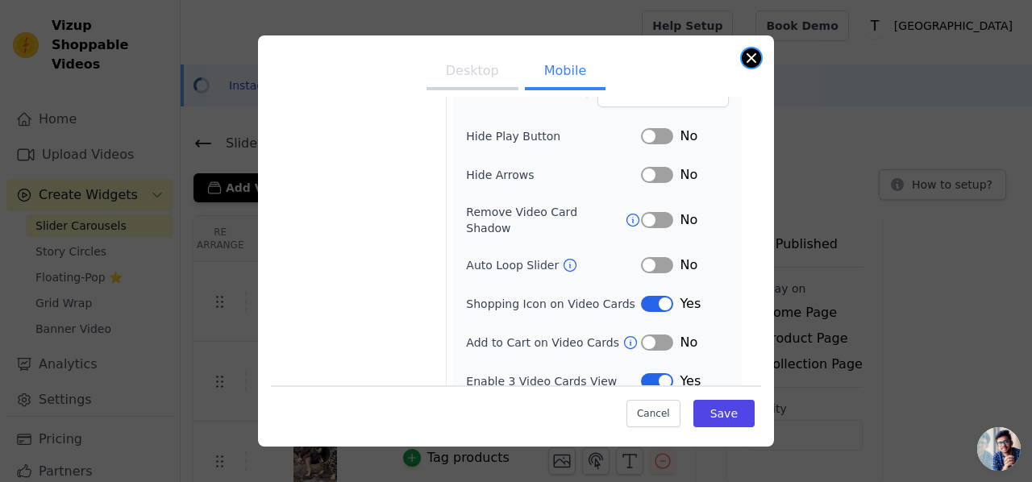
click at [747, 60] on button "Close modal" at bounding box center [751, 57] width 19 height 19
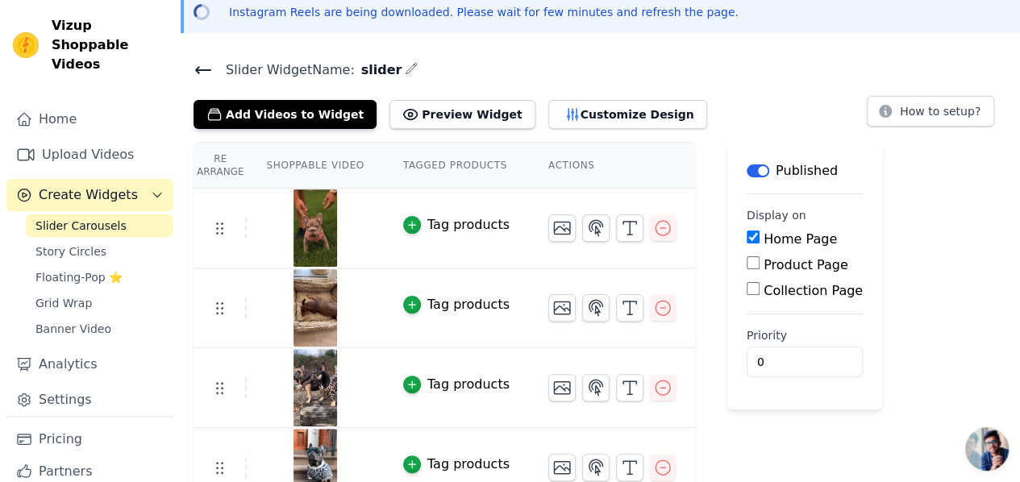
scroll to position [0, 0]
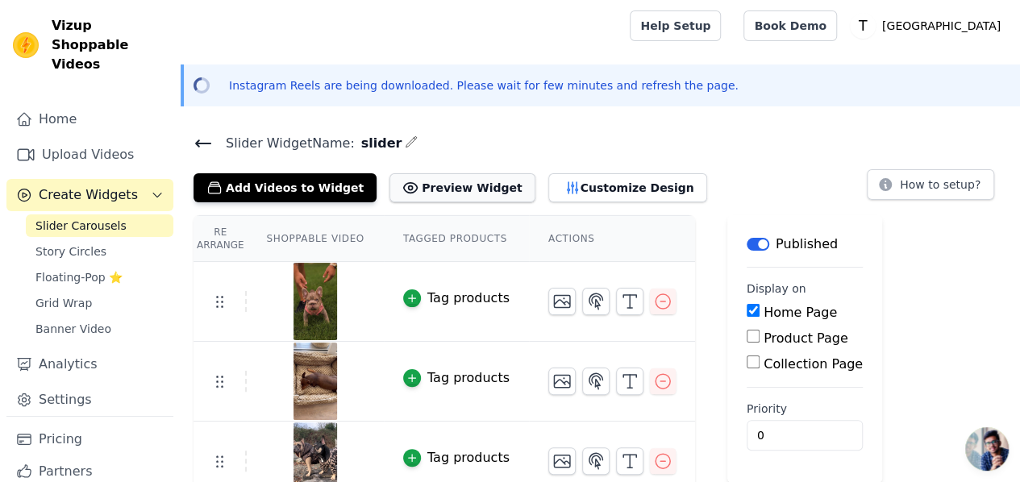
click at [416, 196] on button "Preview Widget" at bounding box center [461, 187] width 145 height 29
